Goal: Task Accomplishment & Management: Use online tool/utility

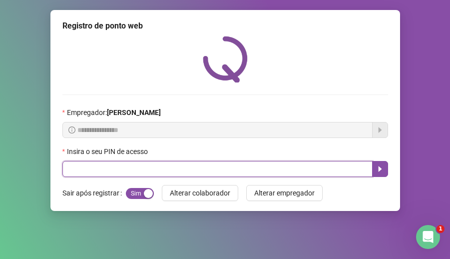
click at [144, 171] on input "text" at bounding box center [217, 169] width 310 height 16
click at [91, 168] on input "text" at bounding box center [217, 169] width 310 height 16
click at [201, 166] on input "text" at bounding box center [217, 169] width 310 height 16
type input "*****"
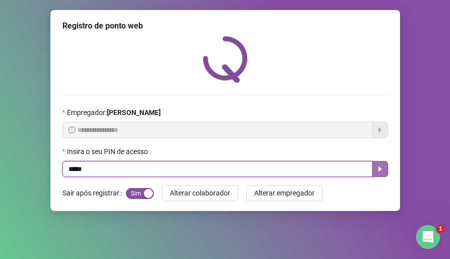
click at [377, 167] on icon "caret-right" at bounding box center [380, 169] width 8 height 8
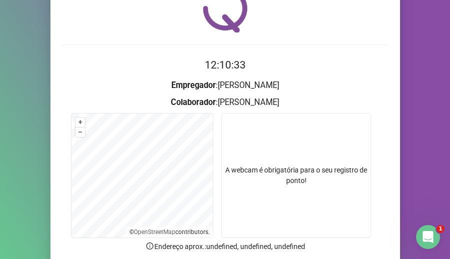
scroll to position [100, 0]
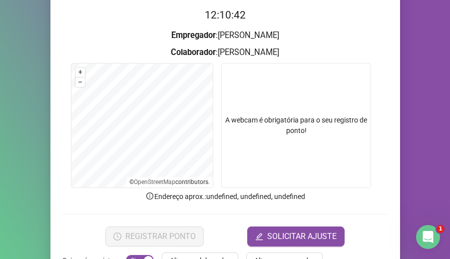
drag, startPoint x: 317, startPoint y: 141, endPoint x: 288, endPoint y: 38, distance: 106.9
click at [315, 129] on video at bounding box center [296, 125] width 150 height 125
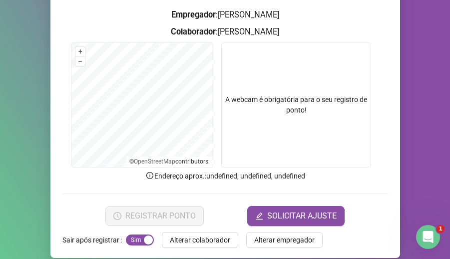
scroll to position [131, 0]
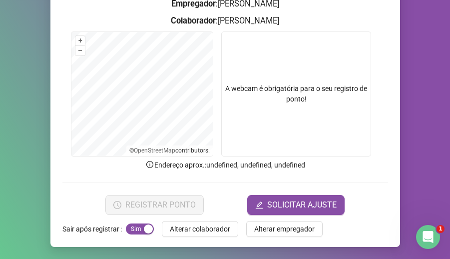
click at [292, 129] on video at bounding box center [296, 93] width 150 height 125
click at [283, 74] on video at bounding box center [296, 93] width 150 height 125
click at [303, 98] on video at bounding box center [296, 93] width 150 height 125
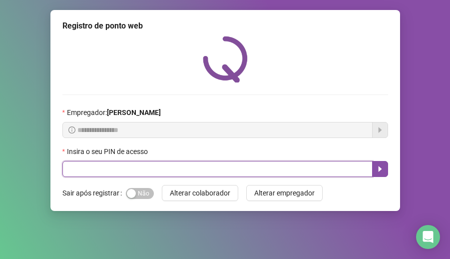
click at [129, 167] on input "text" at bounding box center [217, 169] width 310 height 16
click at [122, 167] on input "text" at bounding box center [217, 169] width 310 height 16
click at [123, 166] on input "text" at bounding box center [217, 169] width 310 height 16
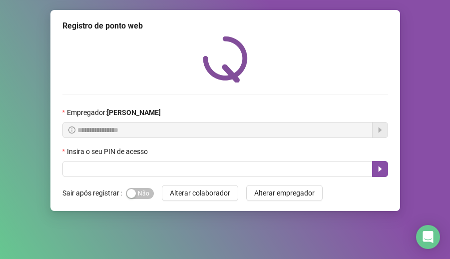
click at [141, 194] on span "Sim Não" at bounding box center [140, 193] width 28 height 11
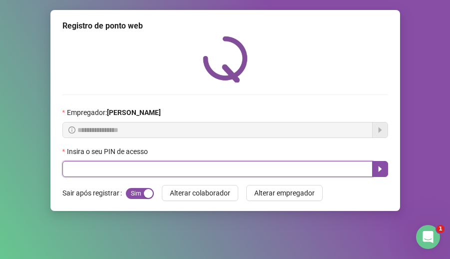
click at [127, 171] on input "text" at bounding box center [217, 169] width 310 height 16
type input "*****"
drag, startPoint x: 378, startPoint y: 169, endPoint x: 369, endPoint y: 160, distance: 12.4
click at [378, 168] on icon "caret-right" at bounding box center [380, 169] width 8 height 8
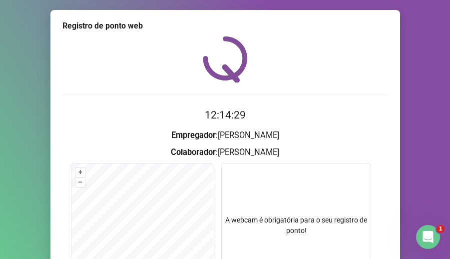
drag, startPoint x: 292, startPoint y: 157, endPoint x: 304, endPoint y: 192, distance: 37.2
click at [294, 164] on form "12:14:29 Empregador : [PERSON_NAME] Colaborador : [PERSON_NAME] + – ⇧ › © OpenS…" at bounding box center [224, 226] width 325 height 239
click at [299, 205] on video at bounding box center [296, 225] width 150 height 125
click at [317, 231] on video at bounding box center [296, 225] width 150 height 125
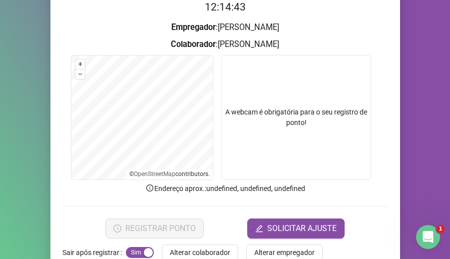
scroll to position [131, 0]
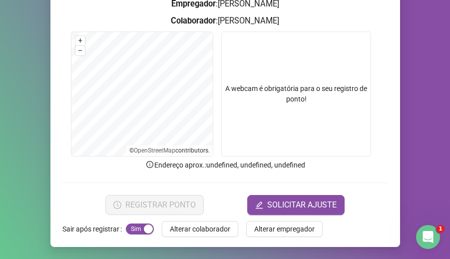
click at [311, 106] on video at bounding box center [296, 93] width 150 height 125
drag, startPoint x: 386, startPoint y: 139, endPoint x: 346, endPoint y: 181, distance: 57.5
click at [344, 181] on form "12:14:48 Empregador : [PERSON_NAME] : [PERSON_NAME] + – ⇧ › © OpenStreetMap con…" at bounding box center [224, 95] width 325 height 239
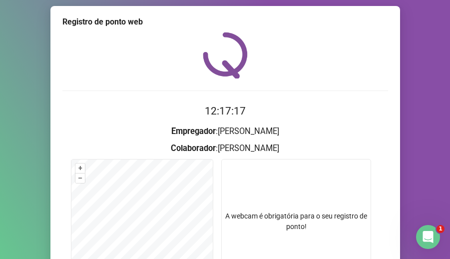
scroll to position [0, 0]
